Goal: Find specific page/section: Find specific page/section

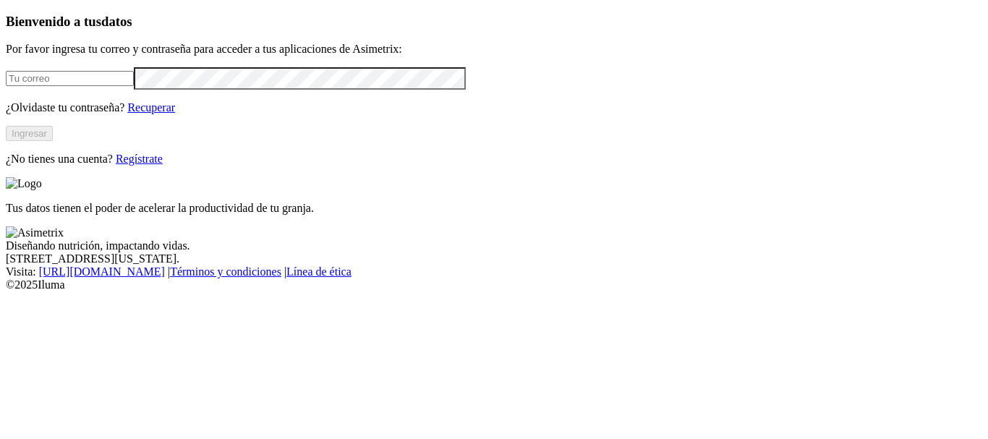
type input "[PERSON_NAME][EMAIL_ADDRESS][DOMAIN_NAME]"
drag, startPoint x: 232, startPoint y: 195, endPoint x: 309, endPoint y: 172, distance: 80.6
click at [53, 141] on button "Ingresar" at bounding box center [29, 133] width 47 height 15
